Goal: Information Seeking & Learning: Learn about a topic

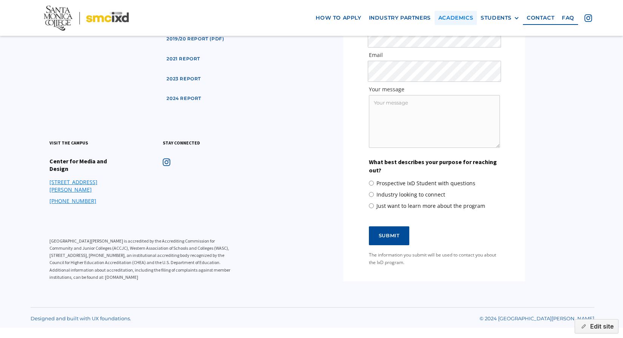
scroll to position [1005, 0]
click at [489, 16] on div "STUDENTS" at bounding box center [496, 18] width 31 height 6
click at [495, 48] on link "Current Students" at bounding box center [515, 46] width 68 height 14
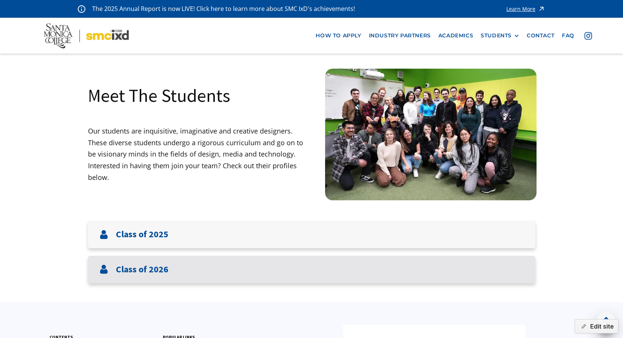
click at [152, 270] on h3 "Class of 2026" at bounding box center [142, 269] width 52 height 11
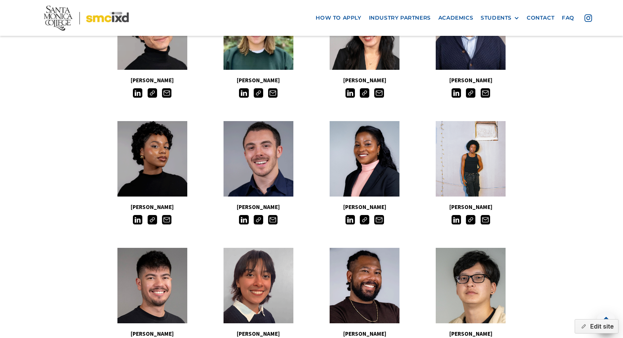
scroll to position [563, 0]
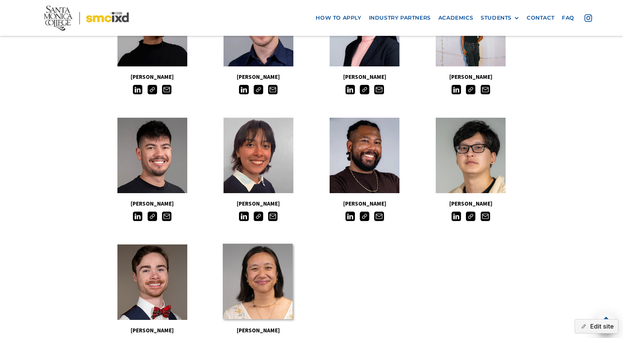
click at [242, 292] on link at bounding box center [258, 282] width 70 height 76
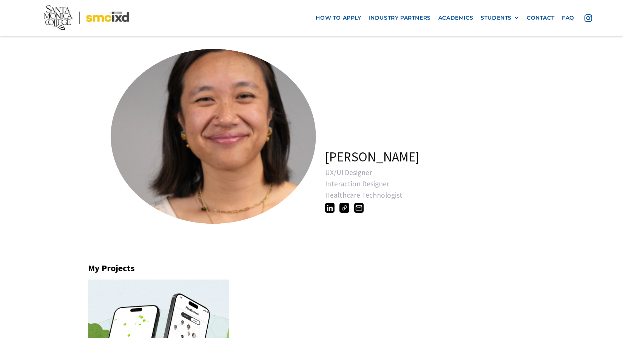
click at [327, 210] on img at bounding box center [329, 207] width 9 height 9
click at [456, 114] on div "Czarina Goingco UX/UI Designer Interaction Designer Healthcare Technologist" at bounding box center [437, 136] width 224 height 191
